Goal: Register for event/course

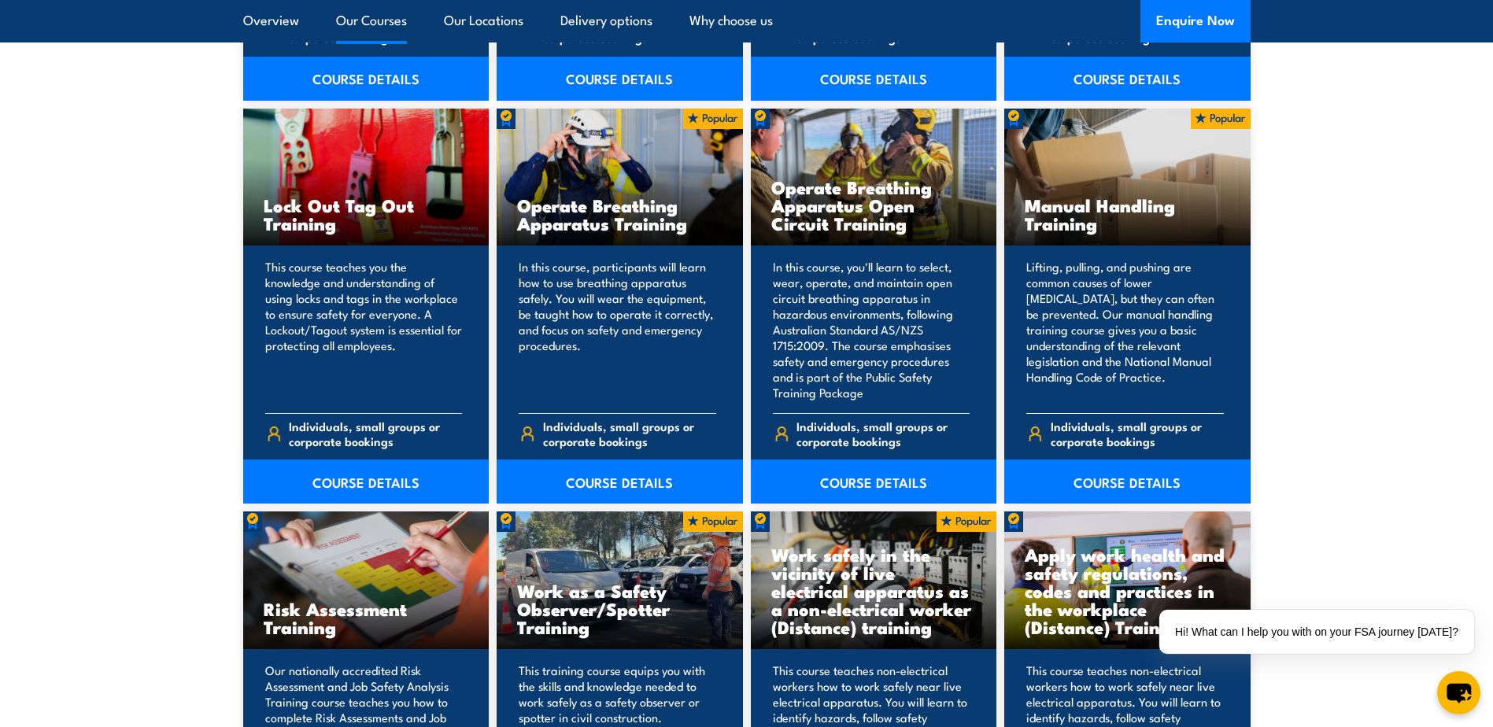
scroll to position [1614, 0]
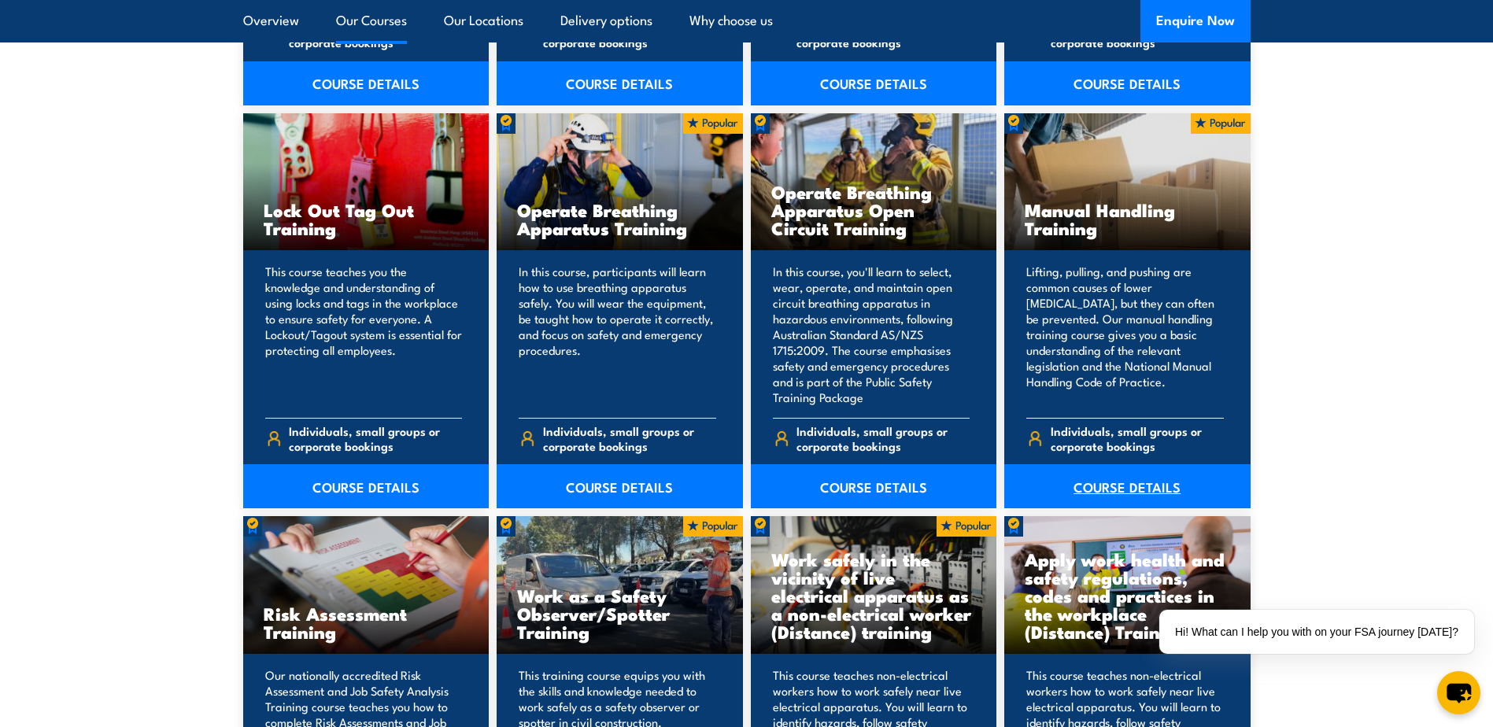
click at [1134, 483] on link "COURSE DETAILS" at bounding box center [1128, 487] width 246 height 44
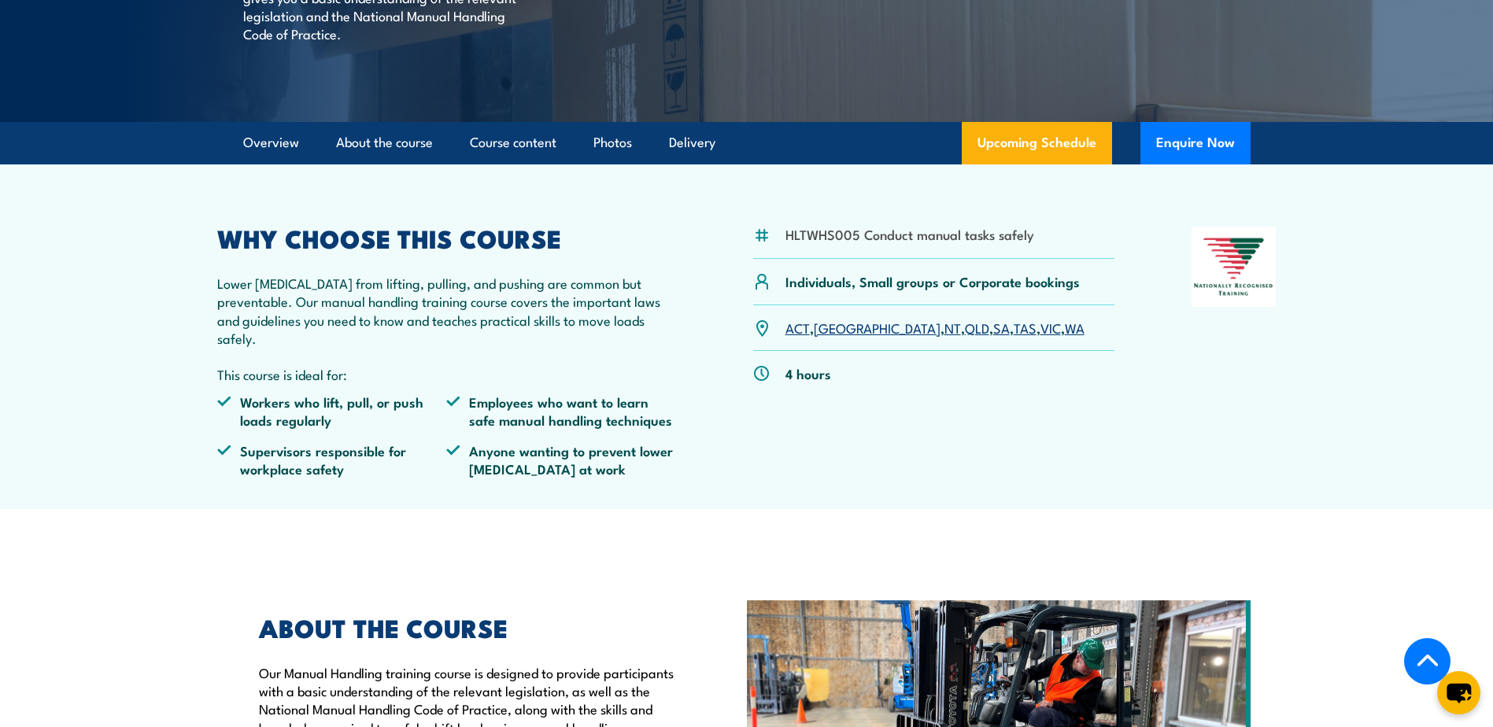
scroll to position [335, 0]
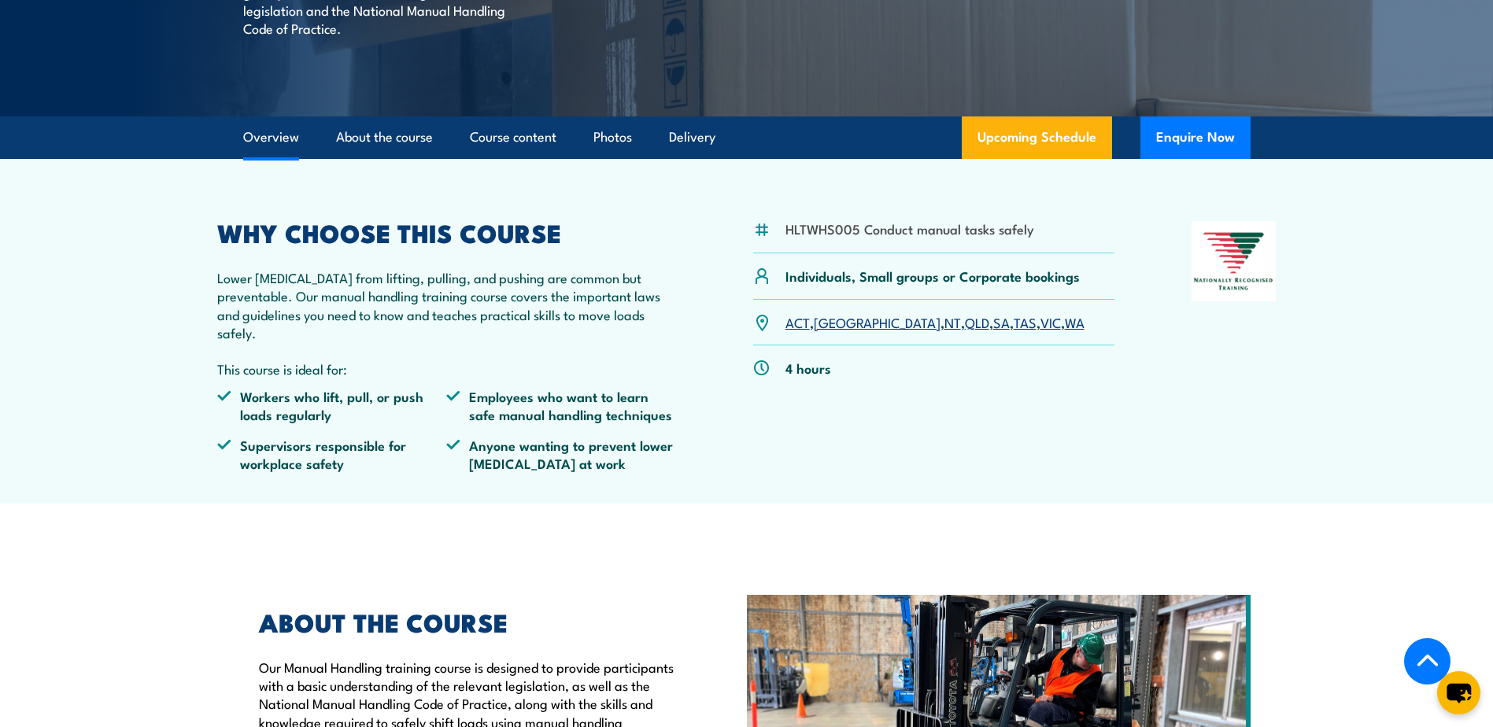
click at [965, 331] on link "QLD" at bounding box center [977, 322] width 24 height 19
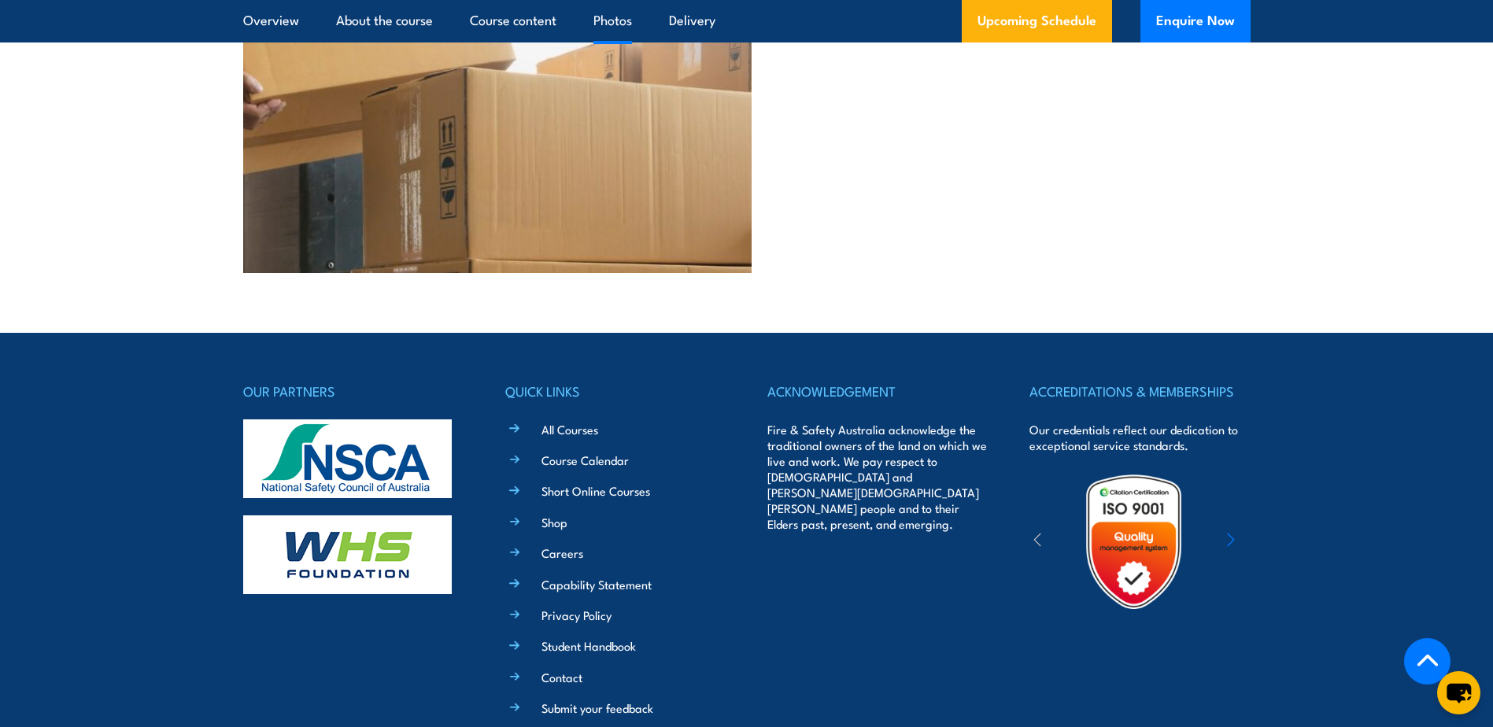
scroll to position [3683, 0]
